Goal: Transaction & Acquisition: Obtain resource

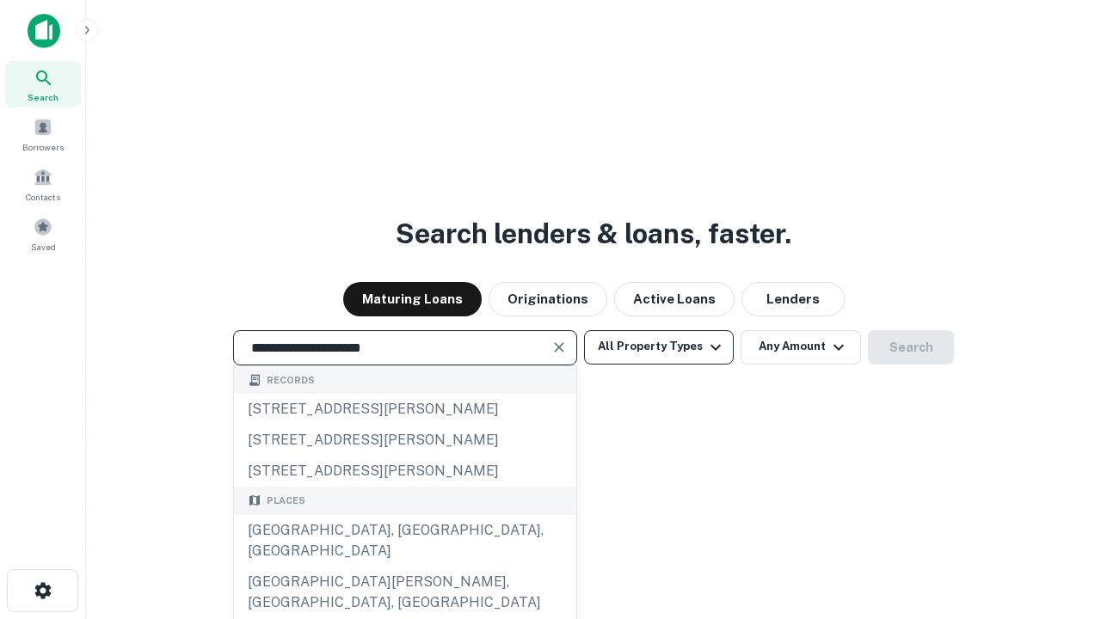
type input "**********"
click at [659, 347] on button "All Property Types" at bounding box center [659, 347] width 150 height 34
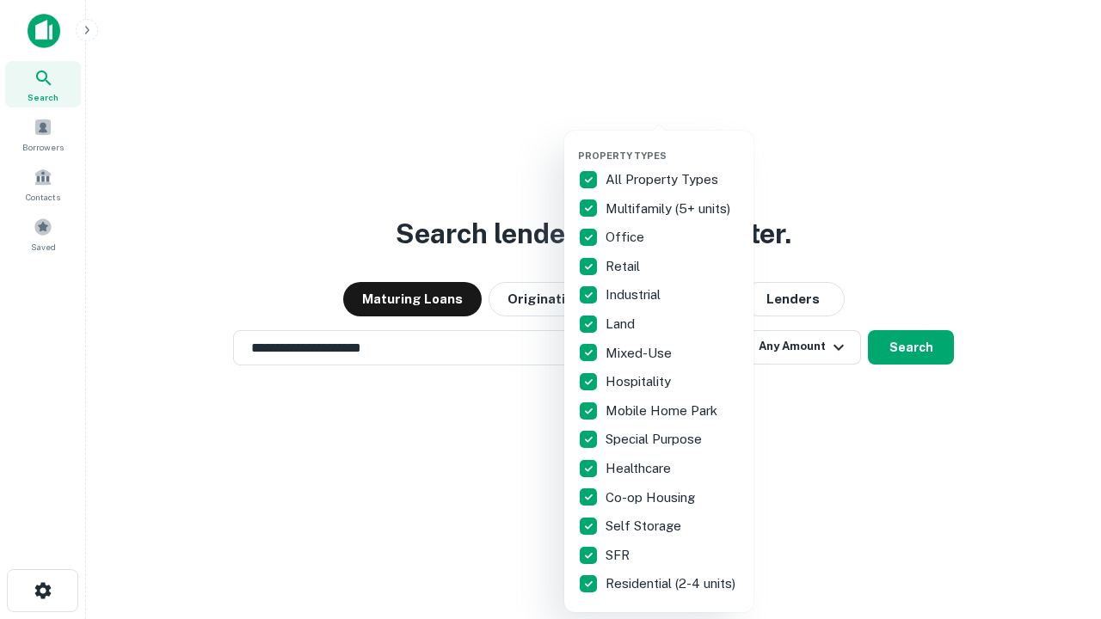
click at [673, 144] on button "button" at bounding box center [672, 144] width 189 height 1
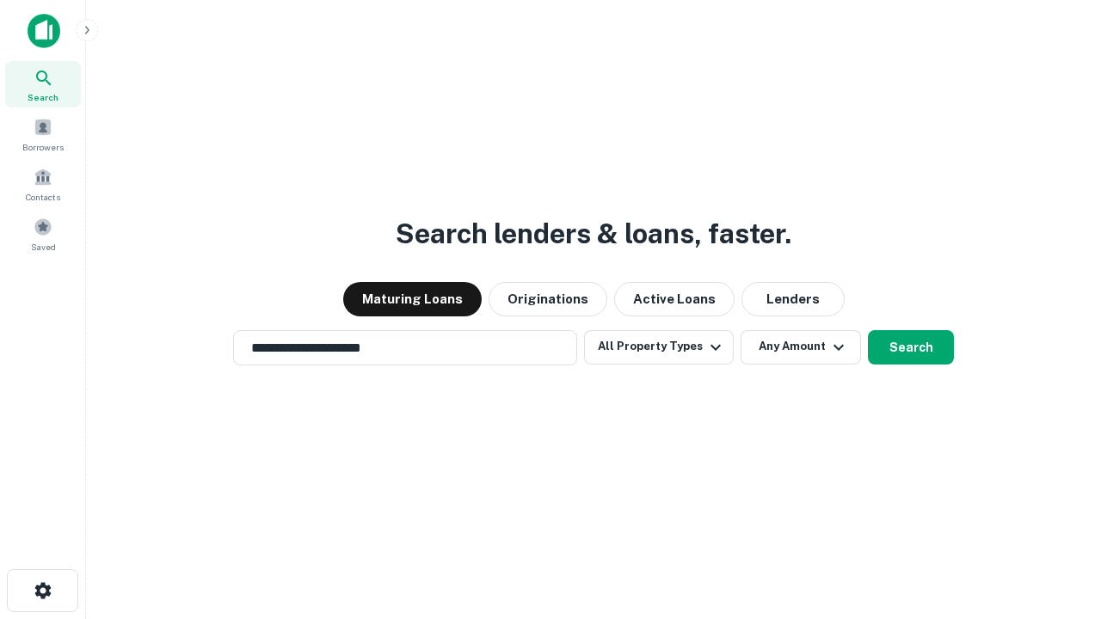
scroll to position [27, 0]
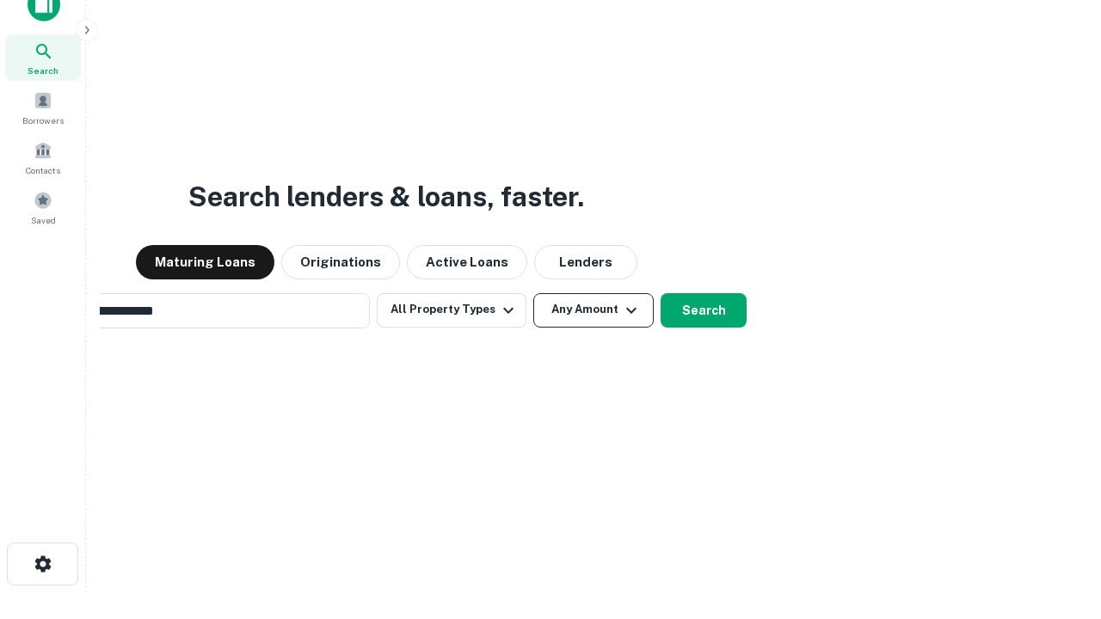
click at [533, 293] on button "Any Amount" at bounding box center [593, 310] width 120 height 34
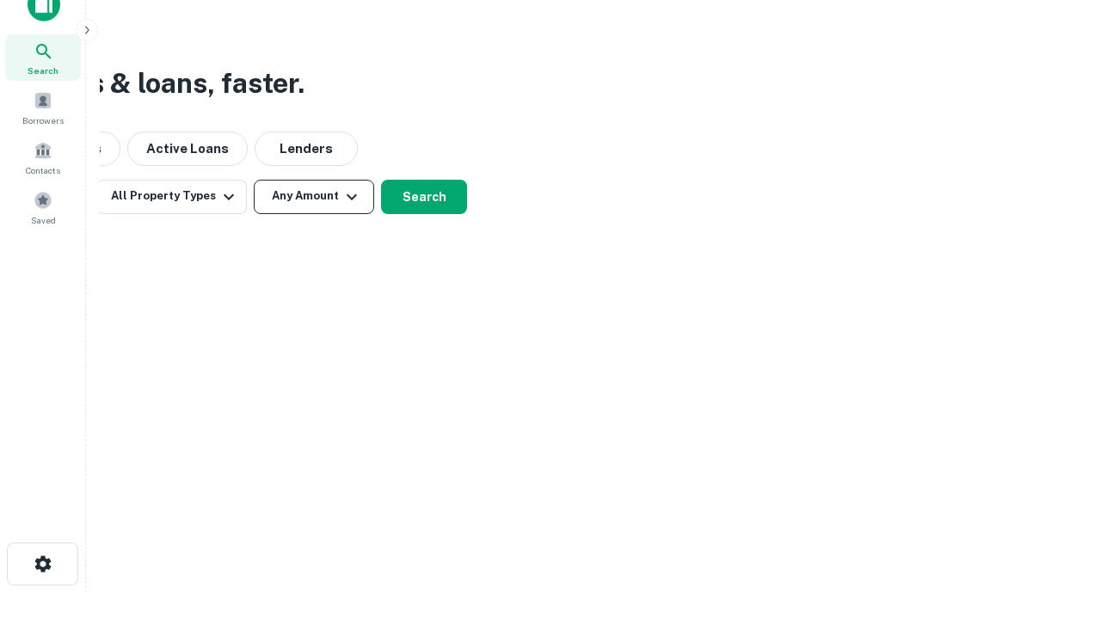
scroll to position [28, 0]
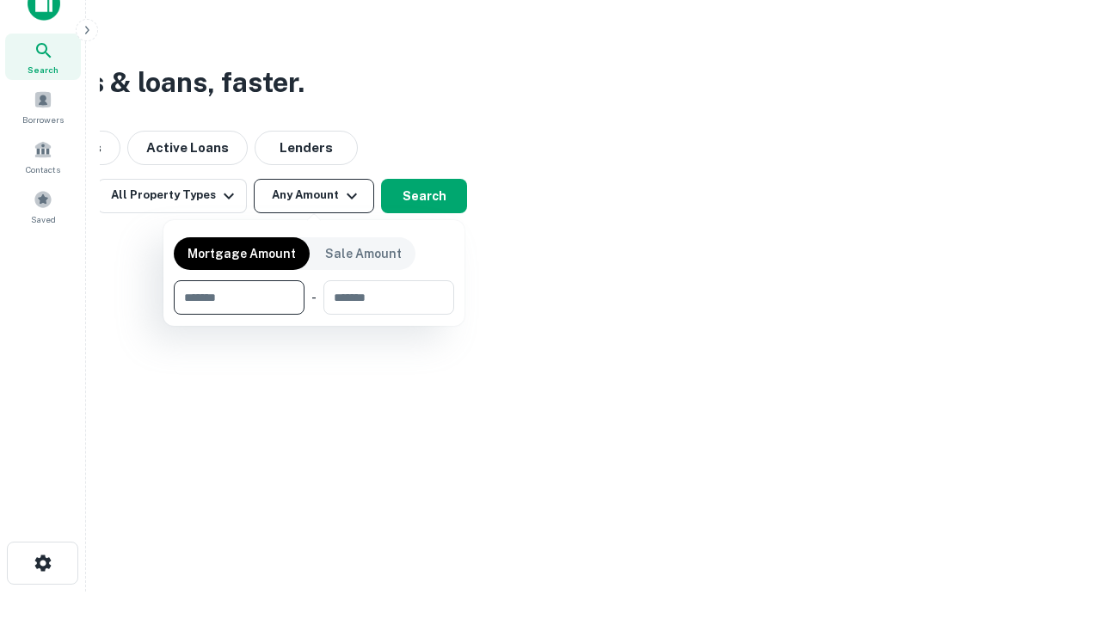
type input "*******"
click at [314, 315] on button "button" at bounding box center [314, 315] width 280 height 1
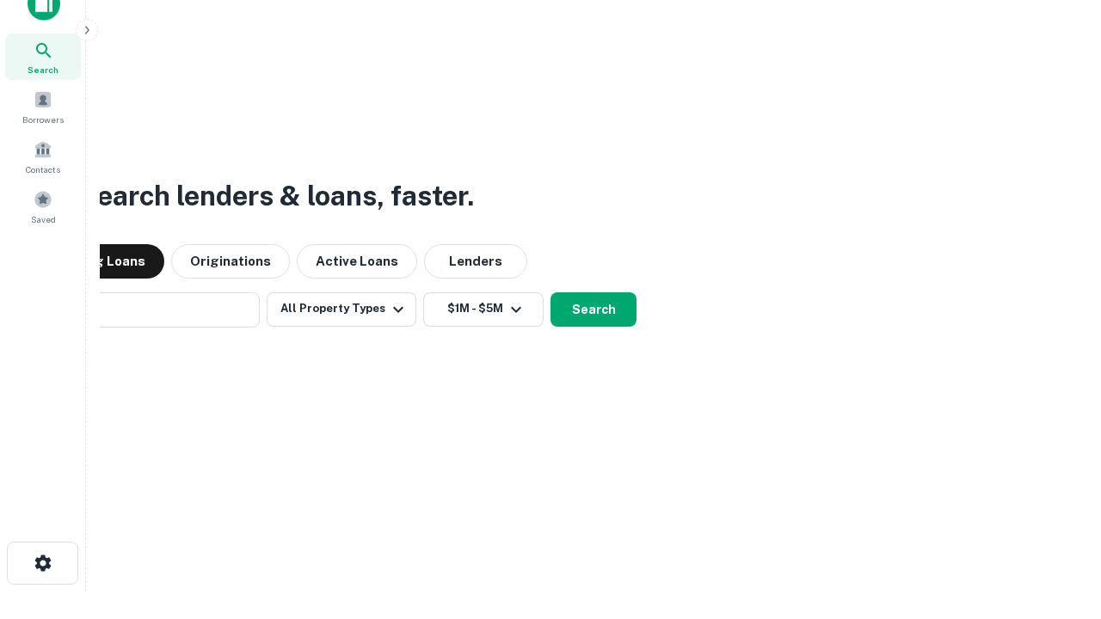
scroll to position [27, 0]
click at [550, 293] on button "Search" at bounding box center [593, 310] width 86 height 34
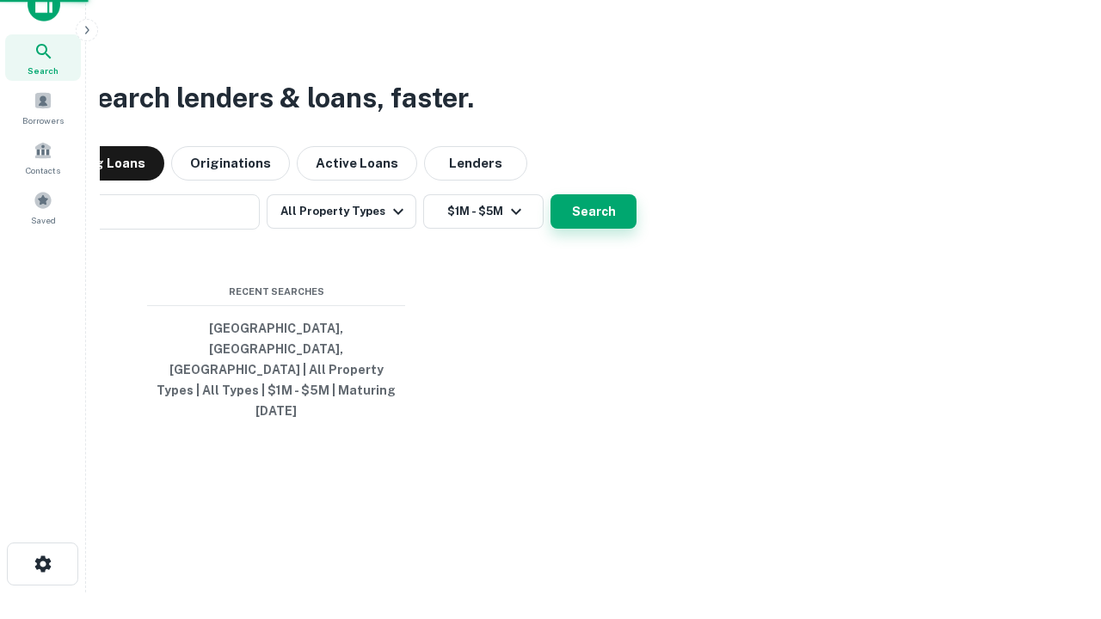
scroll to position [28, 0]
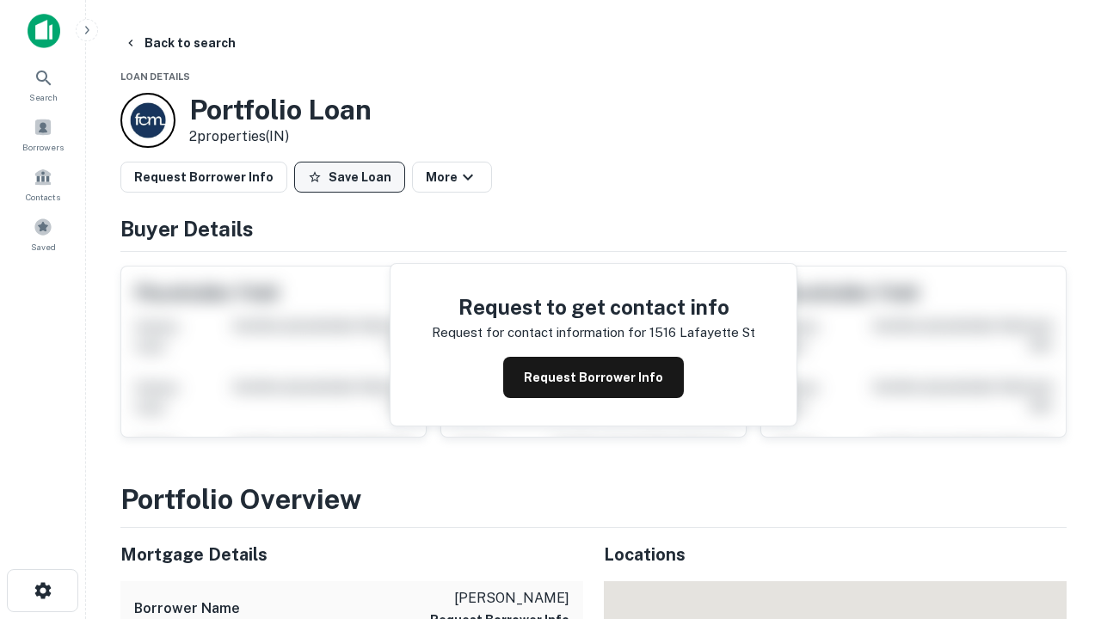
click at [349, 177] on button "Save Loan" at bounding box center [349, 177] width 111 height 31
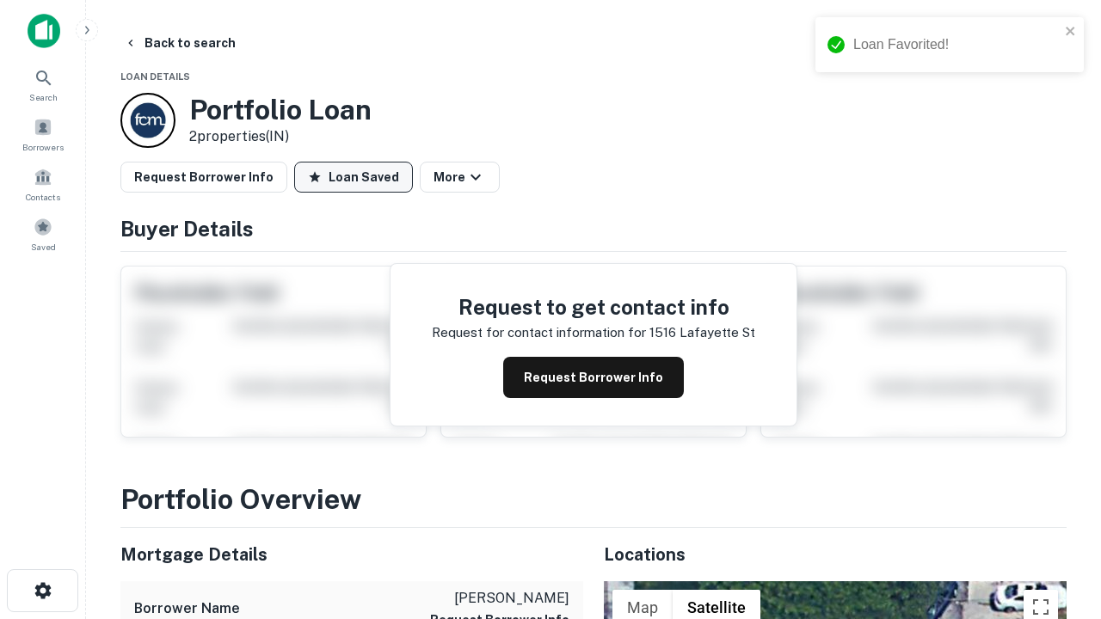
click at [353, 177] on button "Loan Saved" at bounding box center [353, 177] width 119 height 31
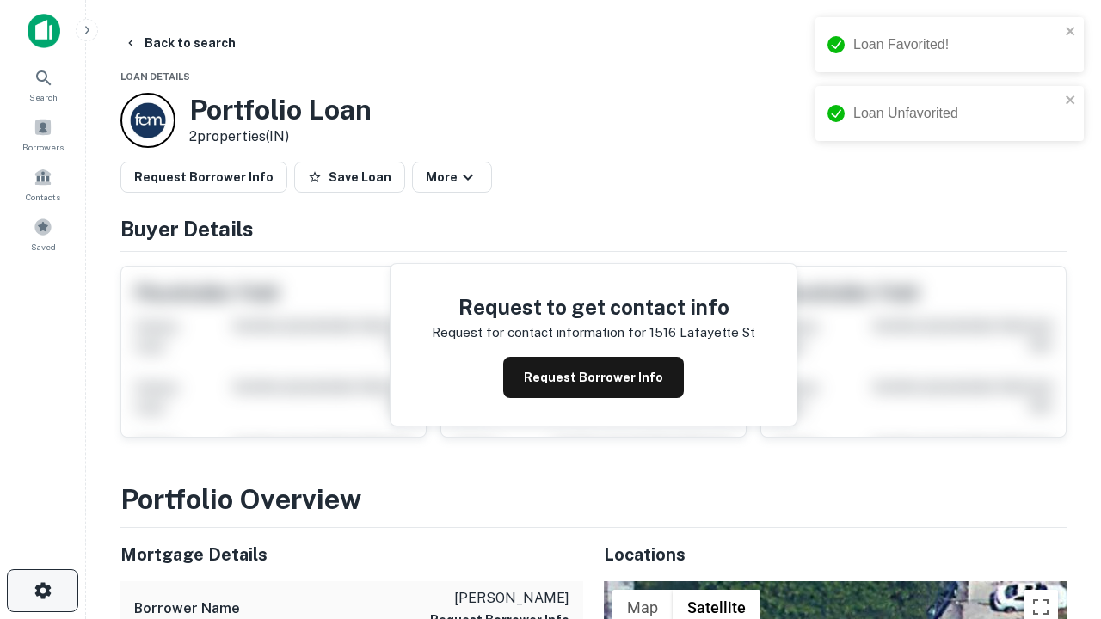
click at [42, 591] on icon "button" at bounding box center [43, 591] width 21 height 21
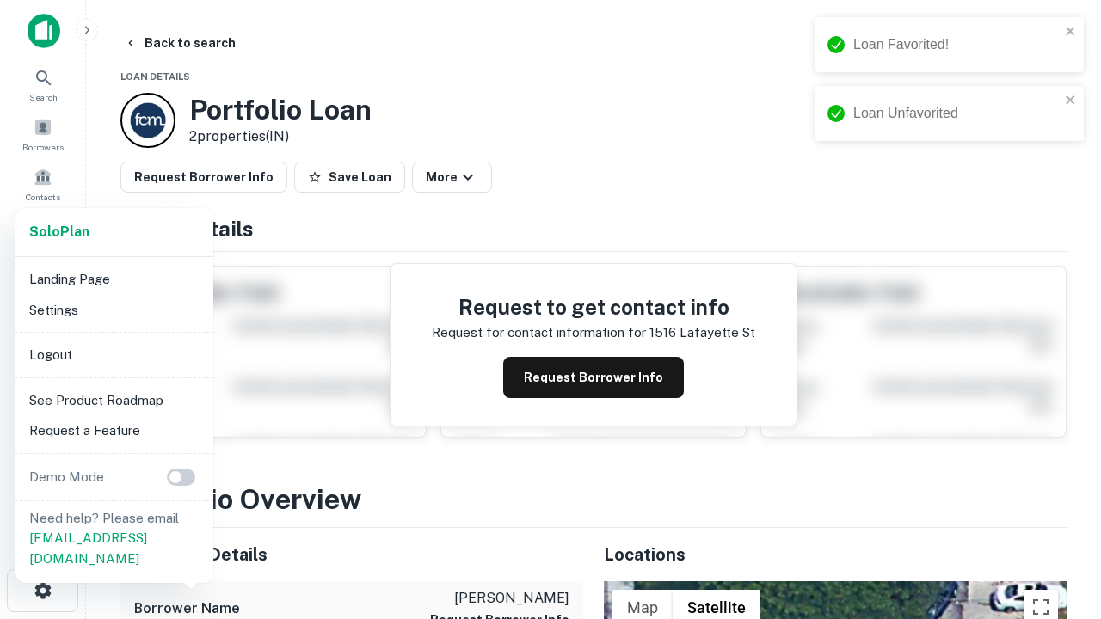
click at [114, 354] on li "Logout" at bounding box center [114, 355] width 184 height 31
